Goal: Information Seeking & Learning: Learn about a topic

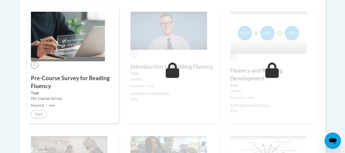
scroll to position [154, 0]
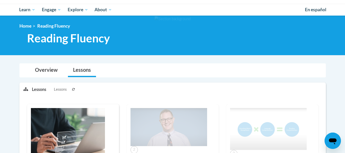
scroll to position [52, 0]
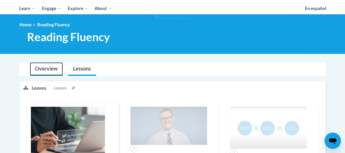
click at [44, 66] on link "Overview" at bounding box center [46, 69] width 33 height 14
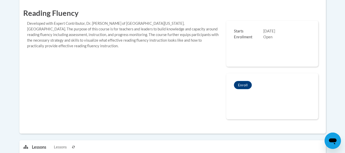
scroll to position [0, 0]
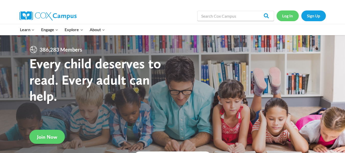
click at [288, 16] on link "Log In" at bounding box center [287, 15] width 22 height 10
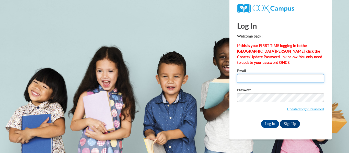
click at [254, 76] on input "Email" at bounding box center [280, 78] width 87 height 9
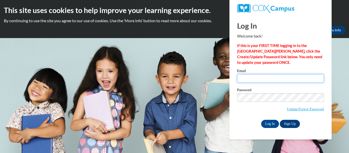
type input "khatch@kippmetroatlanta.org"
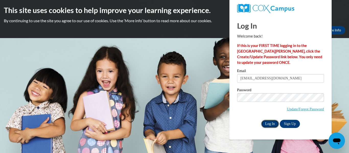
click at [269, 120] on input "Log In" at bounding box center [270, 124] width 18 height 8
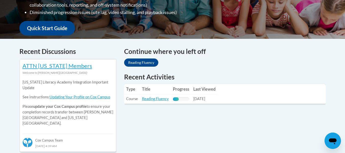
scroll to position [180, 0]
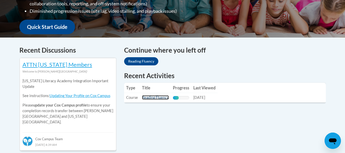
click at [156, 98] on link "Reading Fluency" at bounding box center [155, 97] width 27 height 4
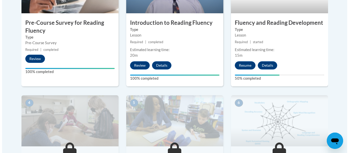
scroll to position [217, 0]
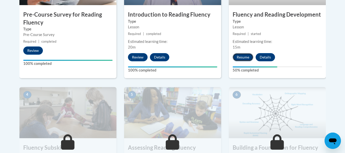
click at [241, 59] on button "Resume" at bounding box center [243, 57] width 21 height 8
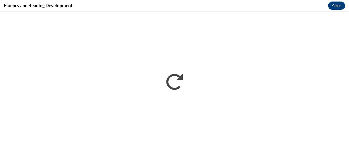
scroll to position [0, 0]
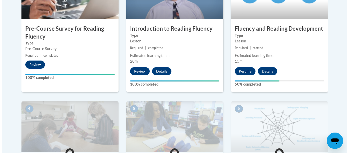
scroll to position [208, 0]
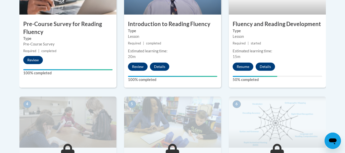
click at [179, 91] on div "2 Introduction to Reading Fluency Type Lesson Required | completed Estimated le…" at bounding box center [172, 29] width 105 height 133
click at [237, 67] on button "Resume" at bounding box center [243, 67] width 21 height 8
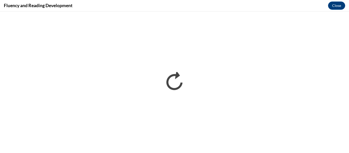
scroll to position [0, 0]
